Goal: Communication & Community: Share content

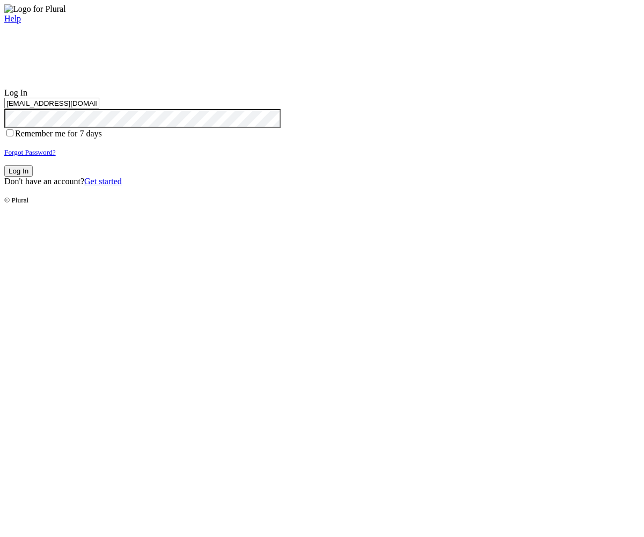
type input "test-1756923748-3@civiceagle.com"
click at [33, 177] on button "Log In" at bounding box center [18, 170] width 28 height 11
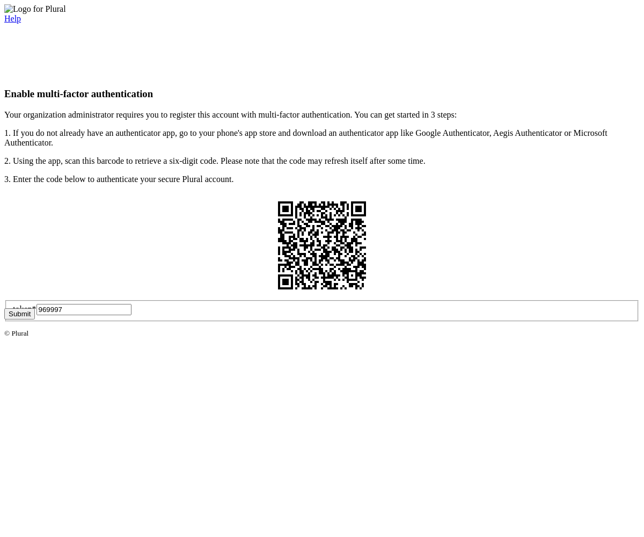
type input "969997"
click at [35, 319] on button "Submit" at bounding box center [19, 313] width 31 height 11
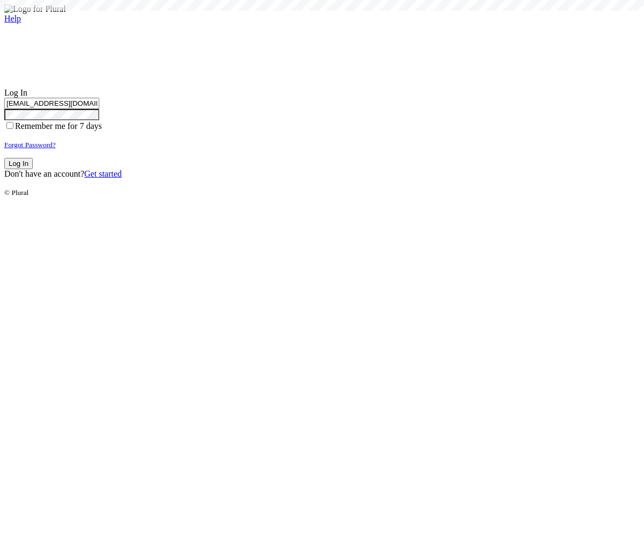
type input "test-1756923748-3@civiceagle.com"
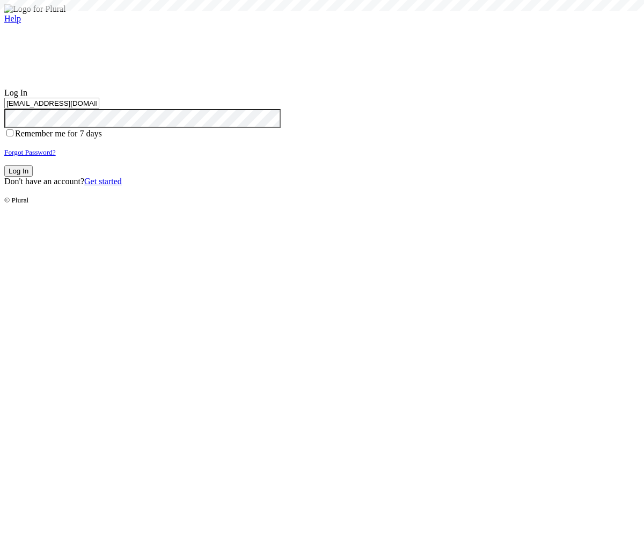
click at [33, 177] on button "Log In" at bounding box center [18, 170] width 28 height 11
click at [56, 156] on small "Forgot Password?" at bounding box center [30, 152] width 52 height 8
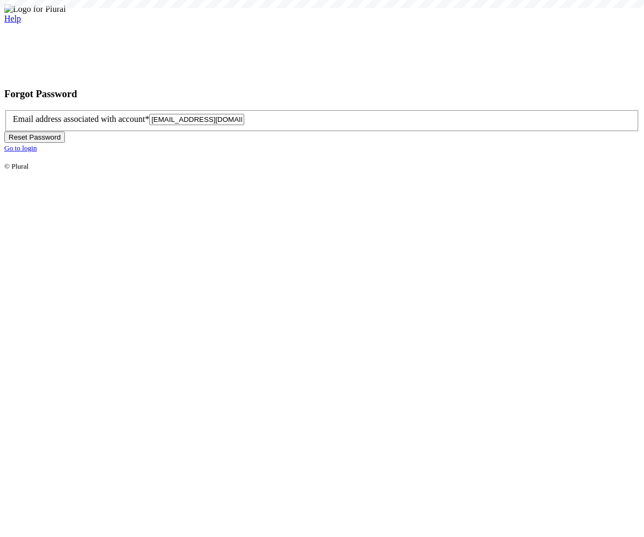
type input "[EMAIL_ADDRESS][DOMAIN_NAME]"
click at [65, 143] on button "Reset Password" at bounding box center [34, 136] width 61 height 11
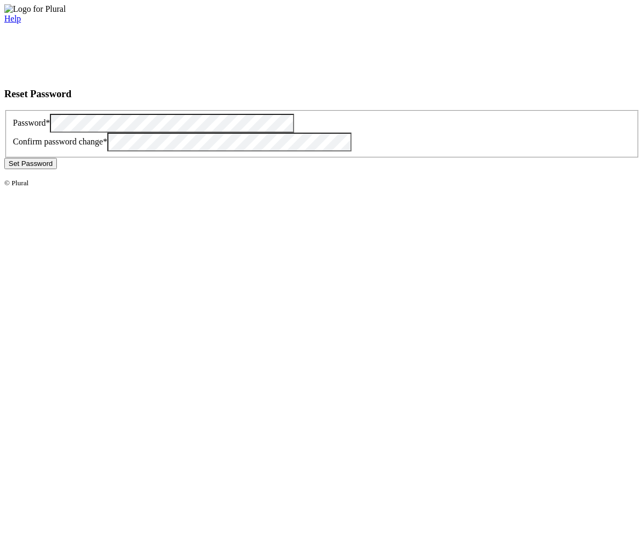
click at [57, 169] on button "Set Password" at bounding box center [30, 163] width 53 height 11
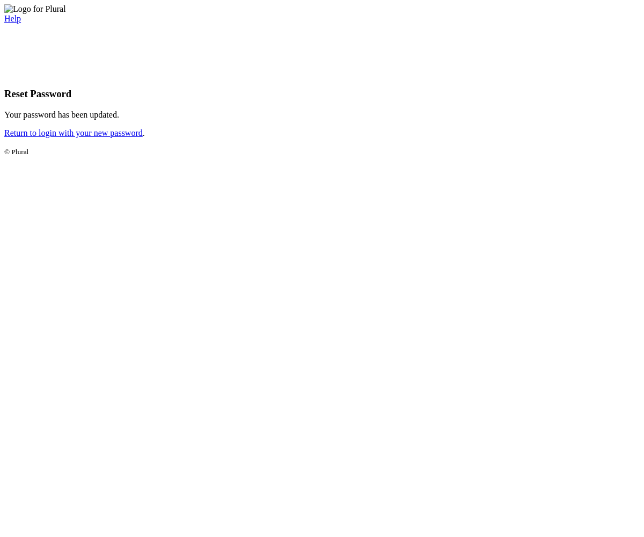
click at [143, 137] on link "Return to login with your new password" at bounding box center [73, 132] width 138 height 9
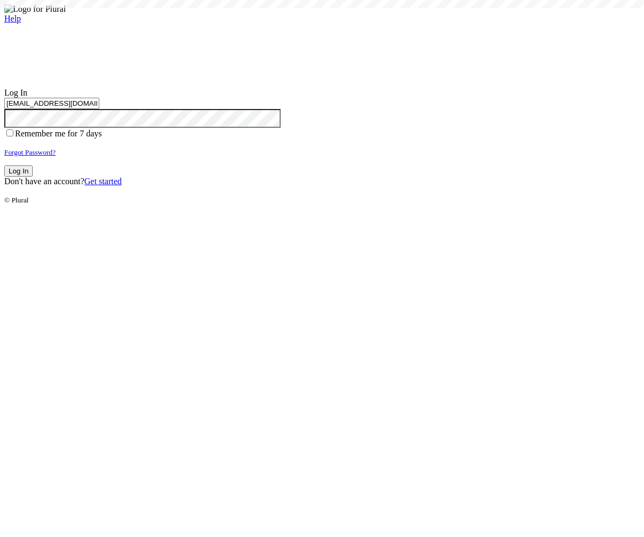
type input "[EMAIL_ADDRESS][DOMAIN_NAME]"
click at [33, 177] on button "Log In" at bounding box center [18, 170] width 28 height 11
type input "[EMAIL_ADDRESS][DOMAIN_NAME]"
click at [33, 177] on button "Log In" at bounding box center [18, 170] width 28 height 11
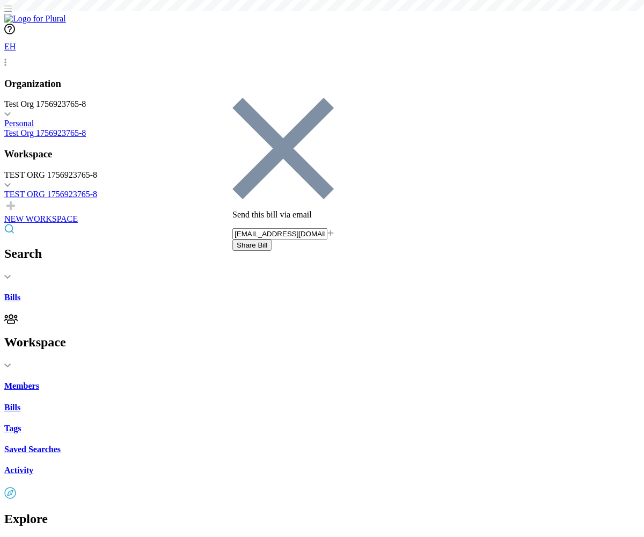
type input "[EMAIL_ADDRESS][DOMAIN_NAME]"
click at [272, 239] on button "Share Bill" at bounding box center [251, 244] width 39 height 11
